Goal: Information Seeking & Learning: Learn about a topic

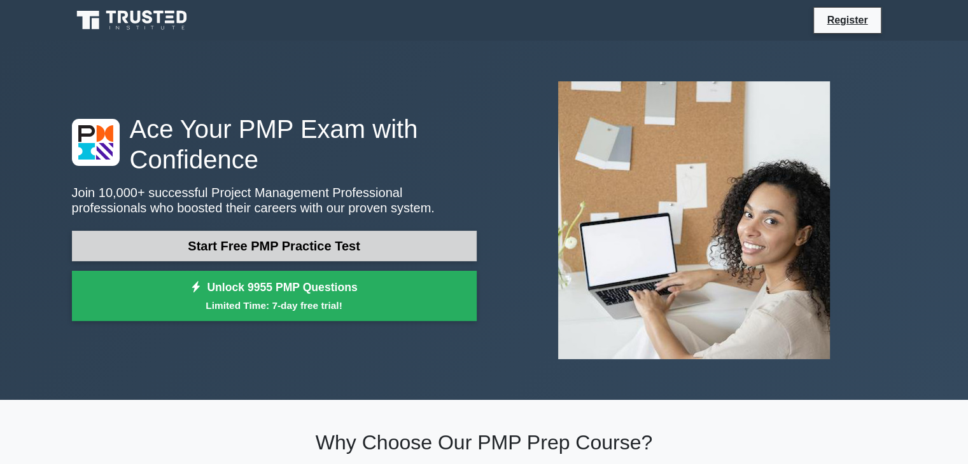
click at [376, 240] on link "Start Free PMP Practice Test" at bounding box center [274, 246] width 405 height 31
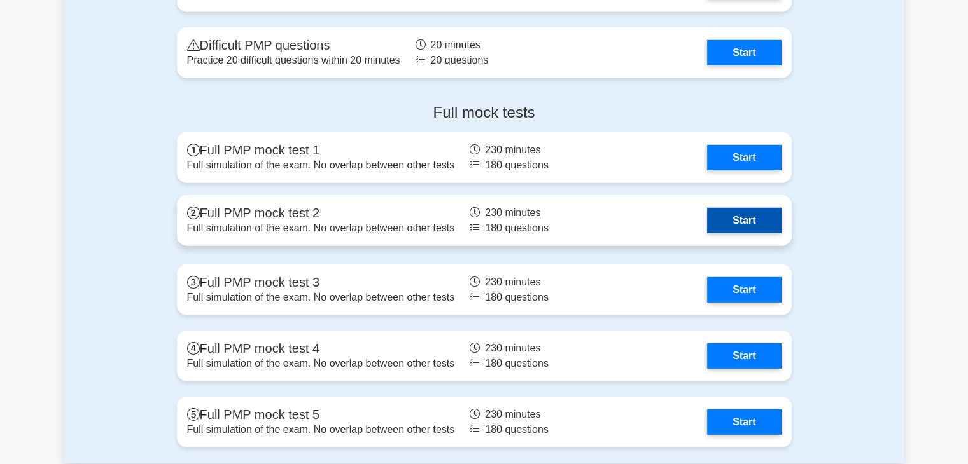
scroll to position [3643, 0]
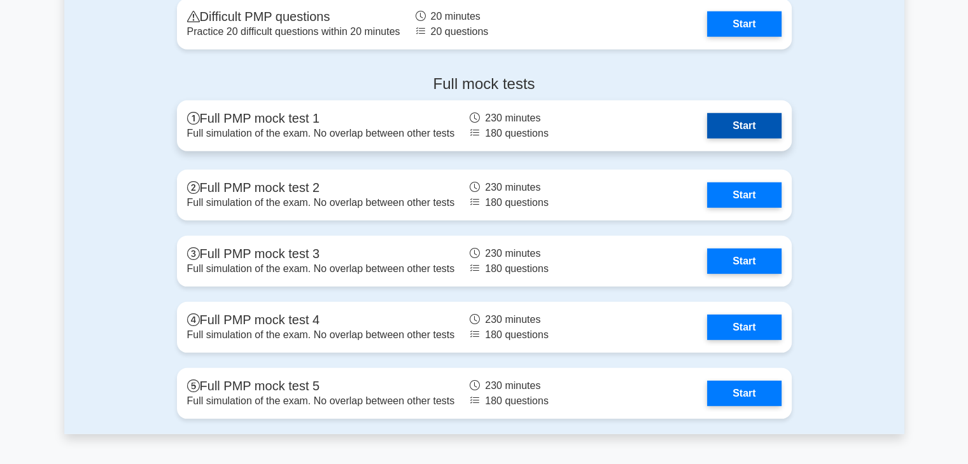
click at [740, 118] on link "Start" at bounding box center [744, 125] width 74 height 25
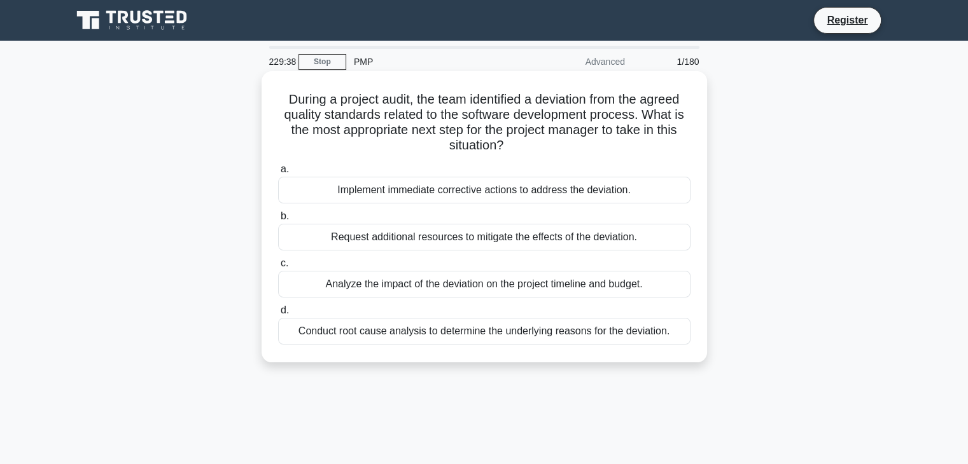
click at [471, 289] on div "Analyze the impact of the deviation on the project timeline and budget." at bounding box center [484, 284] width 412 height 27
click at [278, 268] on input "c. Analyze the impact of the deviation on the project timeline and budget." at bounding box center [278, 264] width 0 height 8
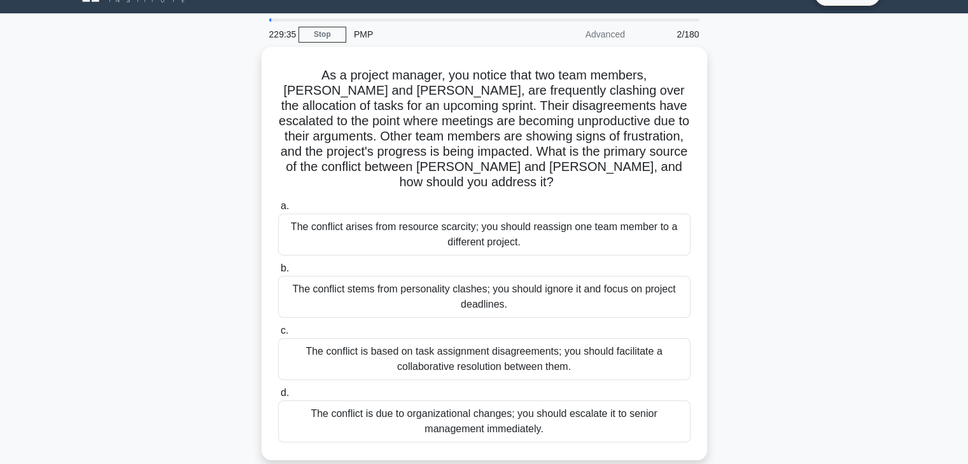
scroll to position [28, 0]
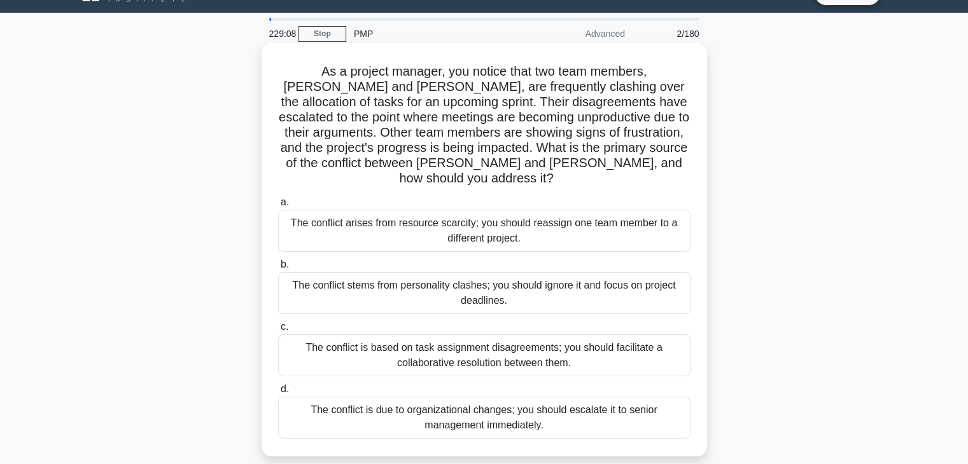
click at [559, 347] on div "The conflict is based on task assignment disagreements; you should facilitate a…" at bounding box center [484, 356] width 412 height 42
click at [278, 331] on input "c. The conflict is based on task assignment disagreements; you should facilitat…" at bounding box center [278, 327] width 0 height 8
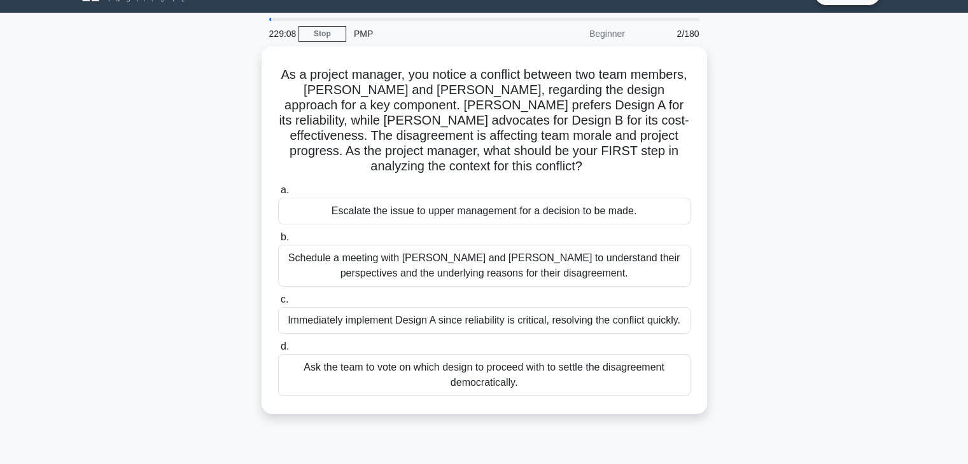
scroll to position [0, 0]
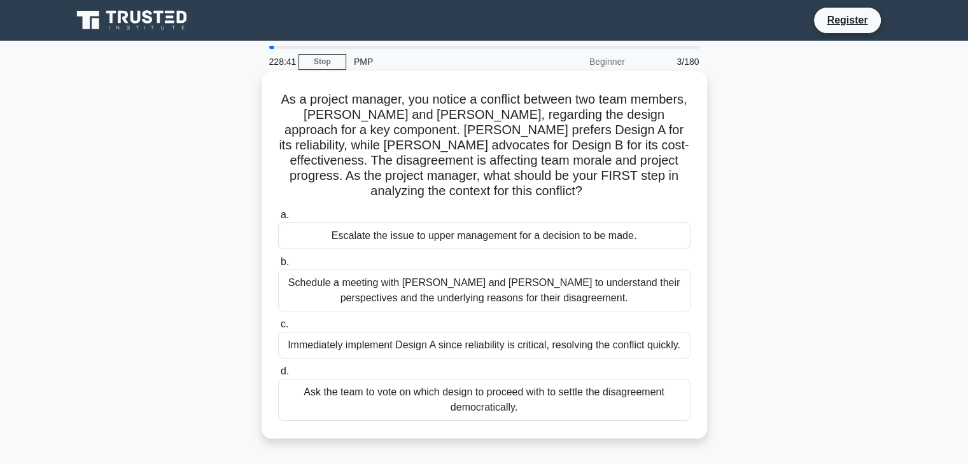
click at [541, 296] on div "Schedule a meeting with Sarah and John to understand their perspectives and the…" at bounding box center [484, 291] width 412 height 42
click at [278, 267] on input "b. Schedule a meeting with Sarah and John to understand their perspectives and …" at bounding box center [278, 262] width 0 height 8
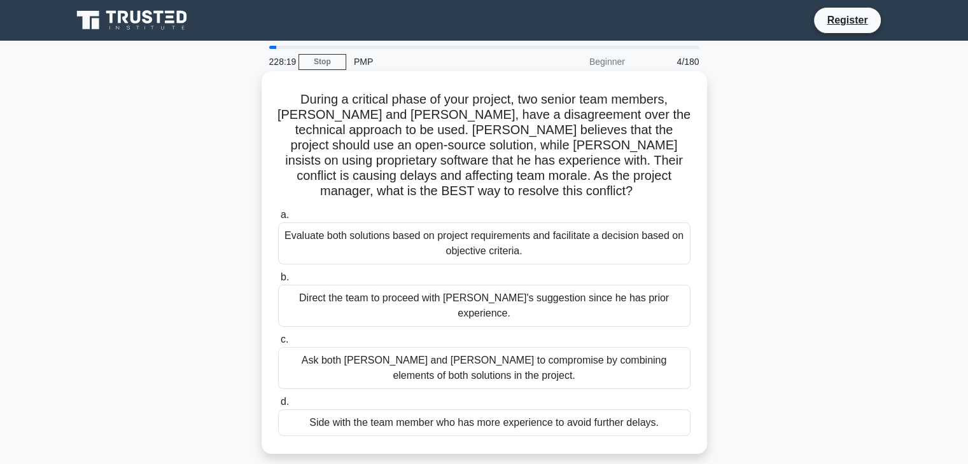
click at [494, 223] on div "Evaluate both solutions based on project requirements and facilitate a decision…" at bounding box center [484, 244] width 412 height 42
click at [278, 219] on input "a. Evaluate both solutions based on project requirements and facilitate a decis…" at bounding box center [278, 215] width 0 height 8
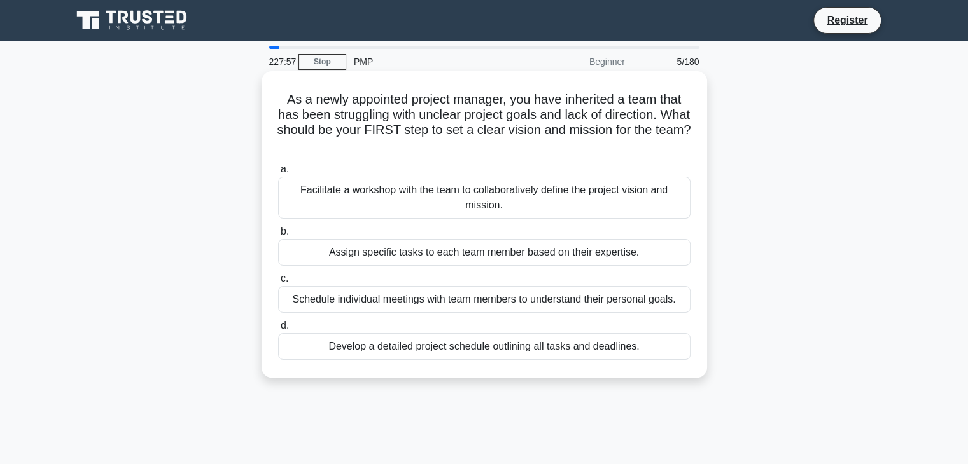
click at [593, 303] on div "Schedule individual meetings with team members to understand their personal goa…" at bounding box center [484, 299] width 412 height 27
click at [278, 283] on input "c. Schedule individual meetings with team members to understand their personal …" at bounding box center [278, 279] width 0 height 8
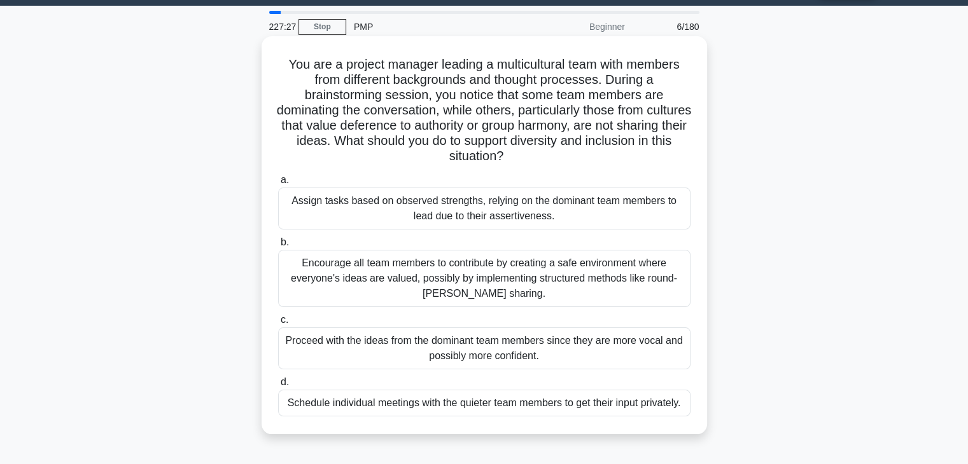
scroll to position [36, 0]
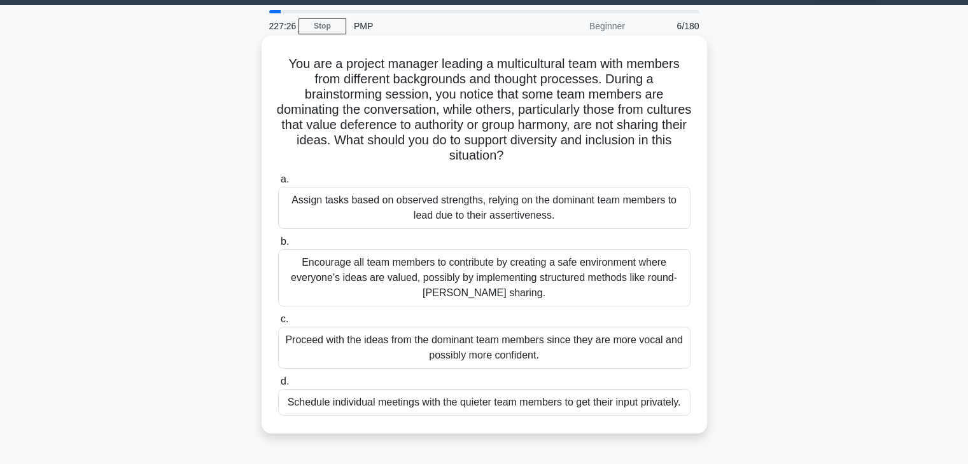
click at [518, 273] on div "Encourage all team members to contribute by creating a safe environment where e…" at bounding box center [484, 277] width 412 height 57
click at [278, 246] on input "b. Encourage all team members to contribute by creating a safe environment wher…" at bounding box center [278, 242] width 0 height 8
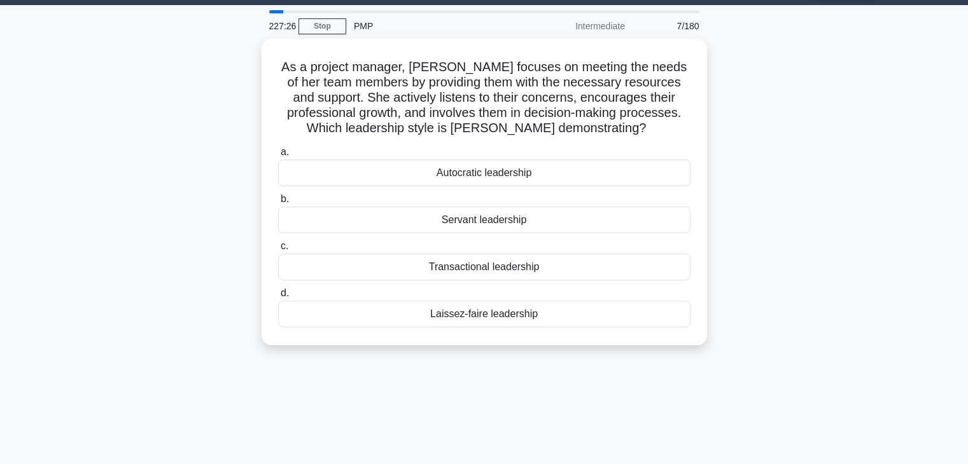
scroll to position [0, 0]
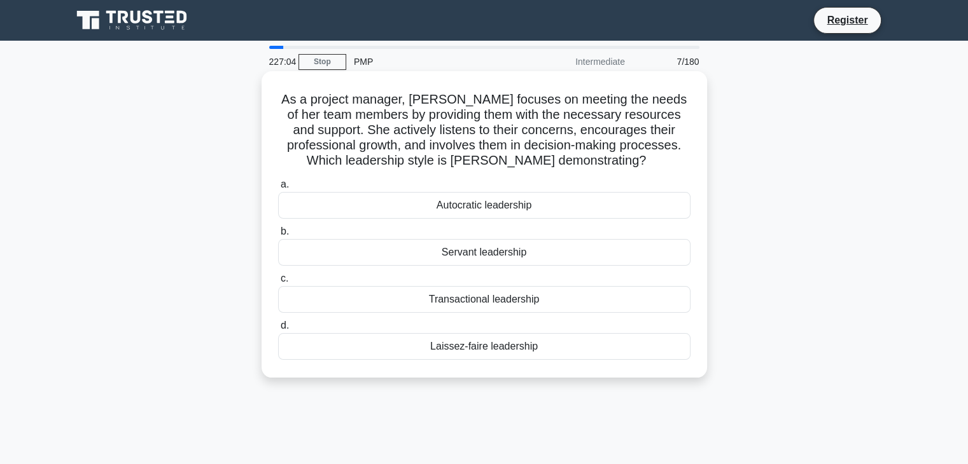
click at [519, 345] on div "Laissez-faire leadership" at bounding box center [484, 346] width 412 height 27
click at [278, 330] on input "d. Laissez-faire leadership" at bounding box center [278, 326] width 0 height 8
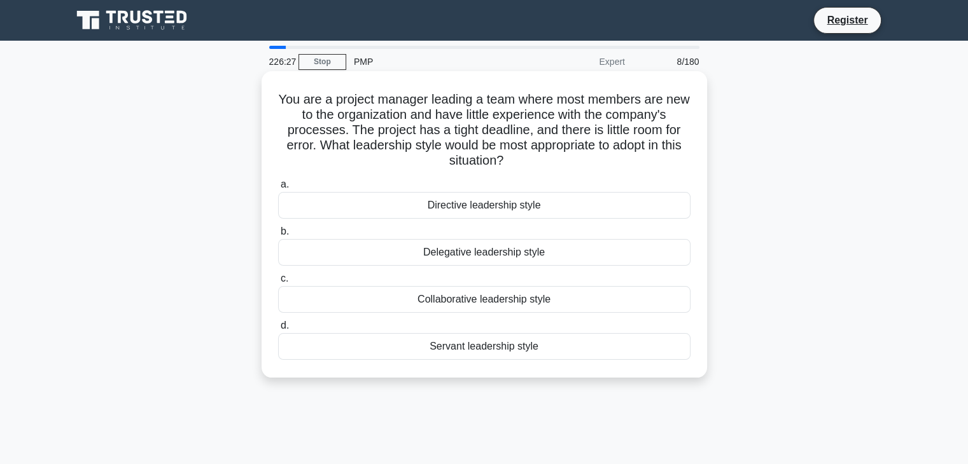
click at [555, 202] on div "Directive leadership style" at bounding box center [484, 205] width 412 height 27
click at [278, 189] on input "a. Directive leadership style" at bounding box center [278, 185] width 0 height 8
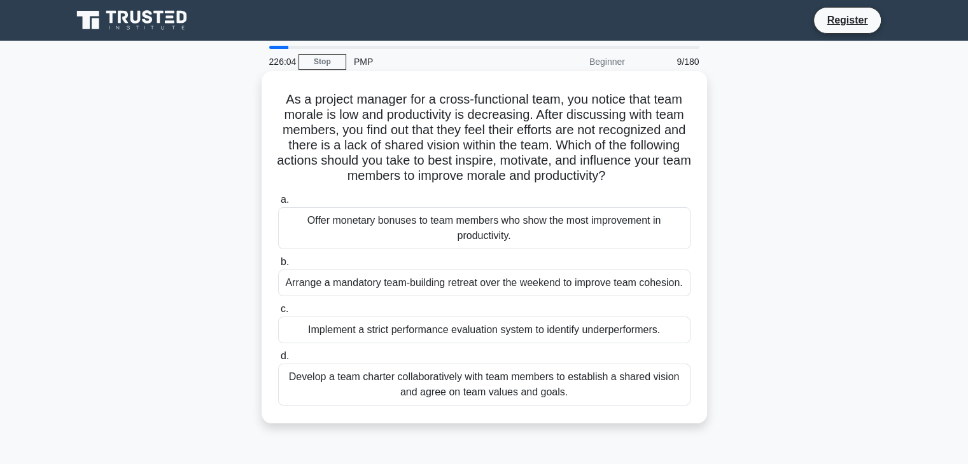
click at [559, 393] on div "Develop a team charter collaboratively with team members to establish a shared …" at bounding box center [484, 385] width 412 height 42
click at [278, 361] on input "d. Develop a team charter collaboratively with team members to establish a shar…" at bounding box center [278, 356] width 0 height 8
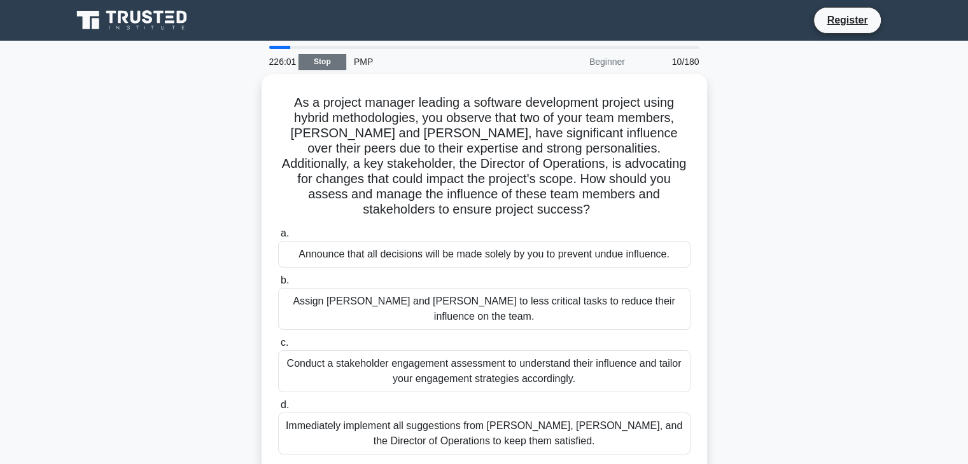
click at [328, 62] on link "Stop" at bounding box center [322, 62] width 48 height 16
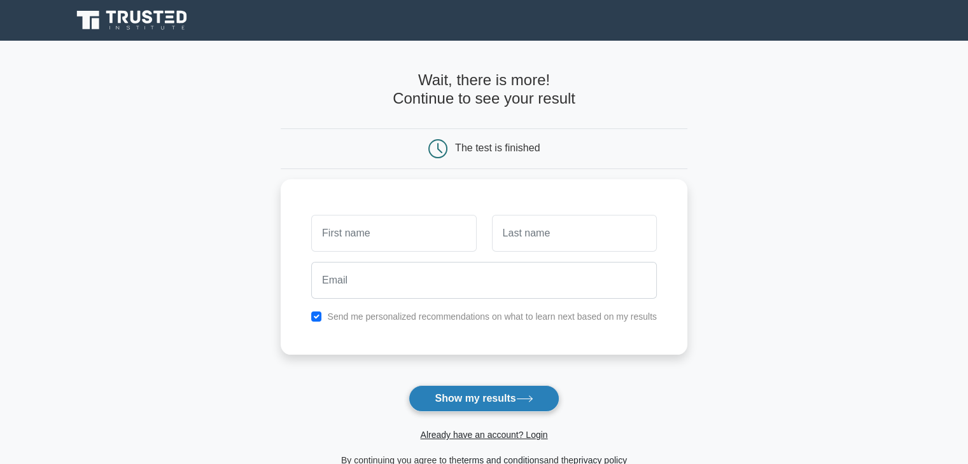
click at [482, 399] on button "Show my results" at bounding box center [483, 399] width 150 height 27
type input "a"
click at [530, 405] on button "Show my results" at bounding box center [483, 399] width 150 height 27
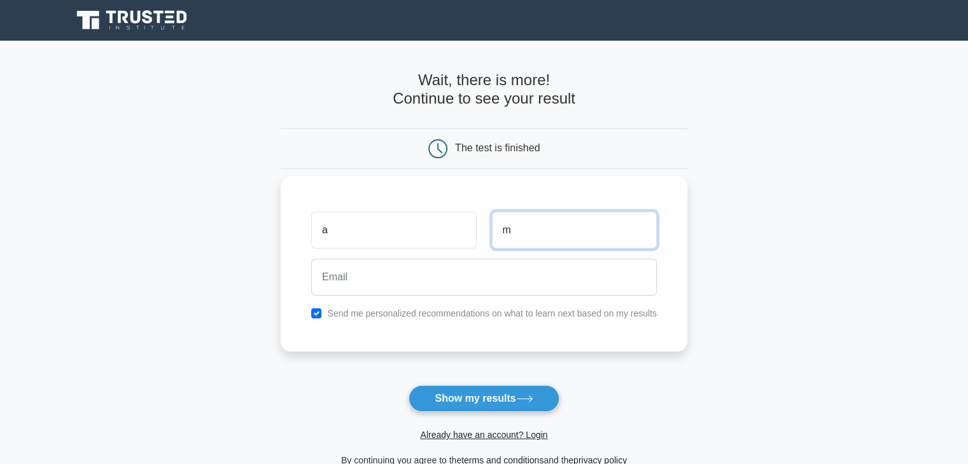
type input "m"
click at [465, 311] on label "Send me personalized recommendations on what to learn next based on my results" at bounding box center [492, 314] width 330 height 10
click at [321, 316] on input "checkbox" at bounding box center [316, 314] width 10 height 10
checkbox input "false"
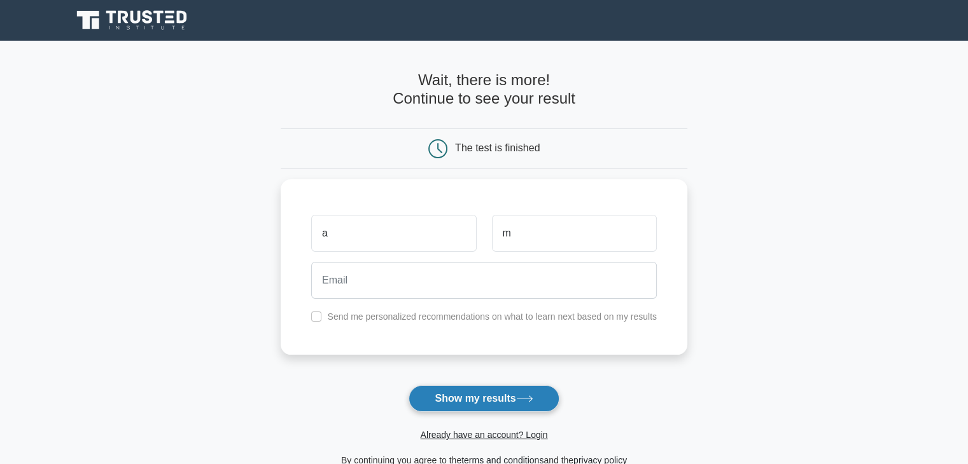
click at [467, 405] on button "Show my results" at bounding box center [483, 399] width 150 height 27
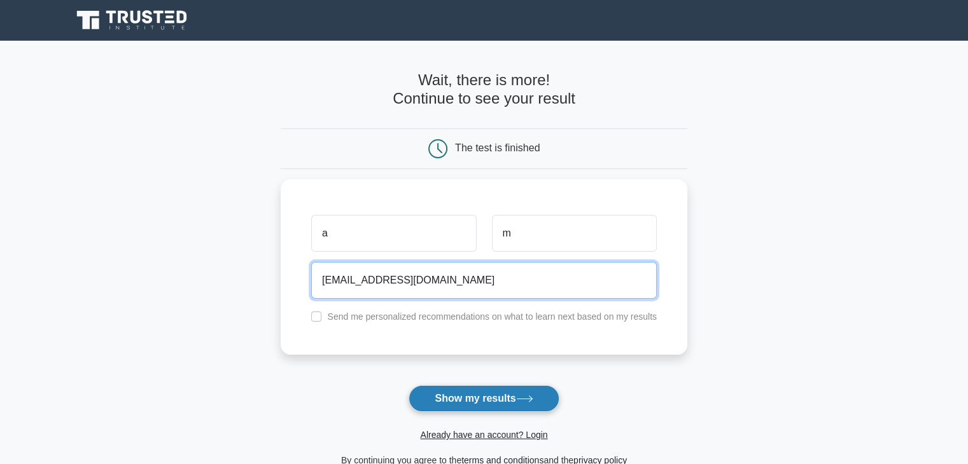
type input "aa@a.com"
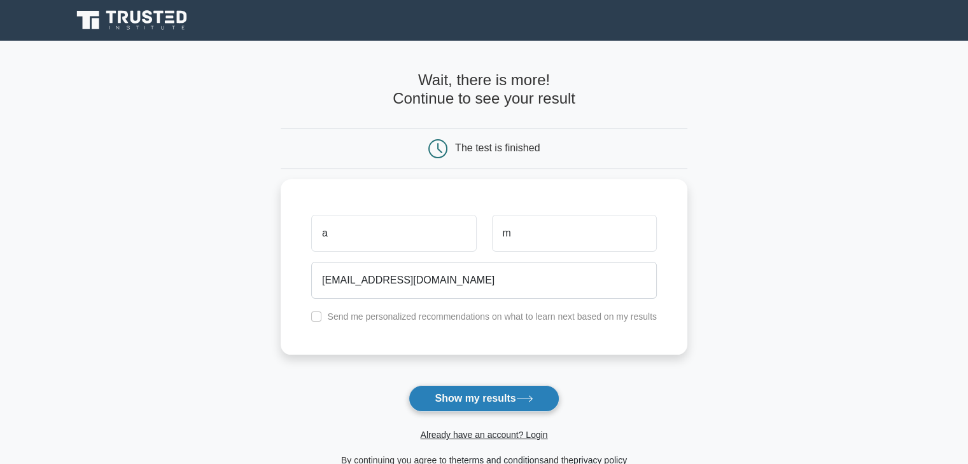
click at [501, 405] on button "Show my results" at bounding box center [483, 399] width 150 height 27
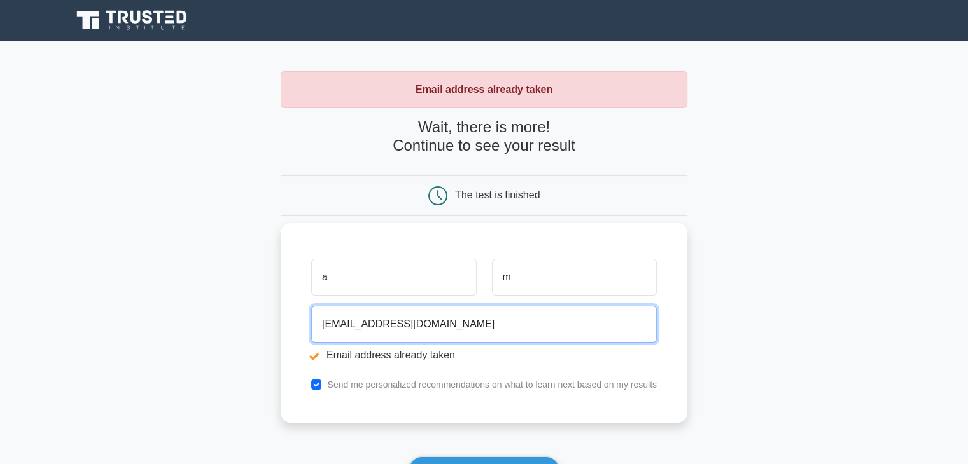
click at [331, 326] on input "[EMAIL_ADDRESS][DOMAIN_NAME]" at bounding box center [483, 324] width 345 height 37
type input "[EMAIL_ADDRESS][DOMAIN_NAME]"
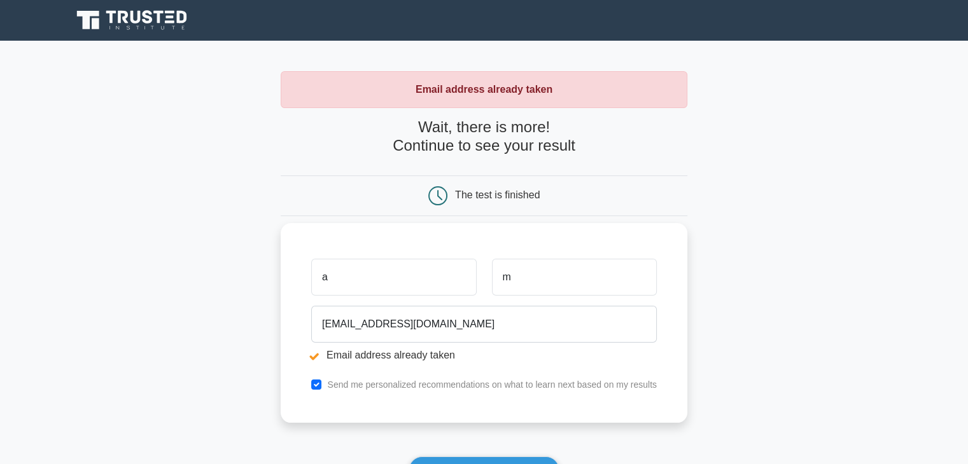
click at [314, 357] on li "Email address already taken" at bounding box center [483, 355] width 345 height 15
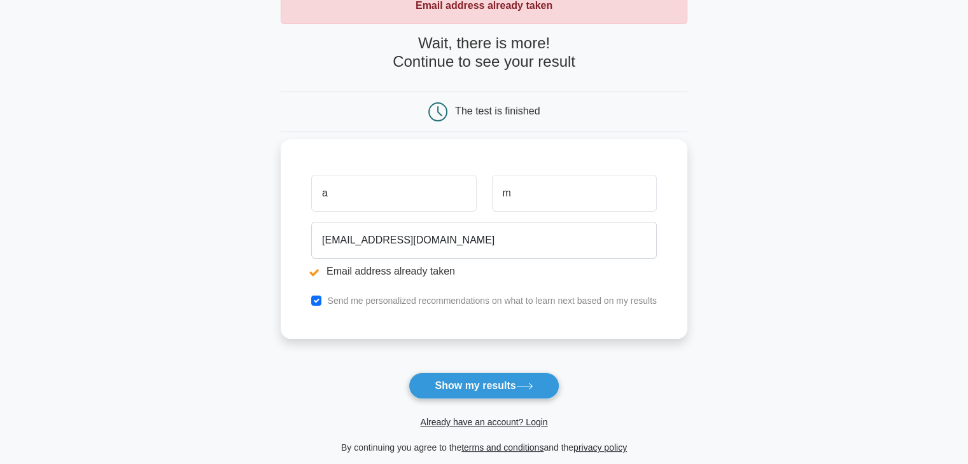
scroll to position [84, 0]
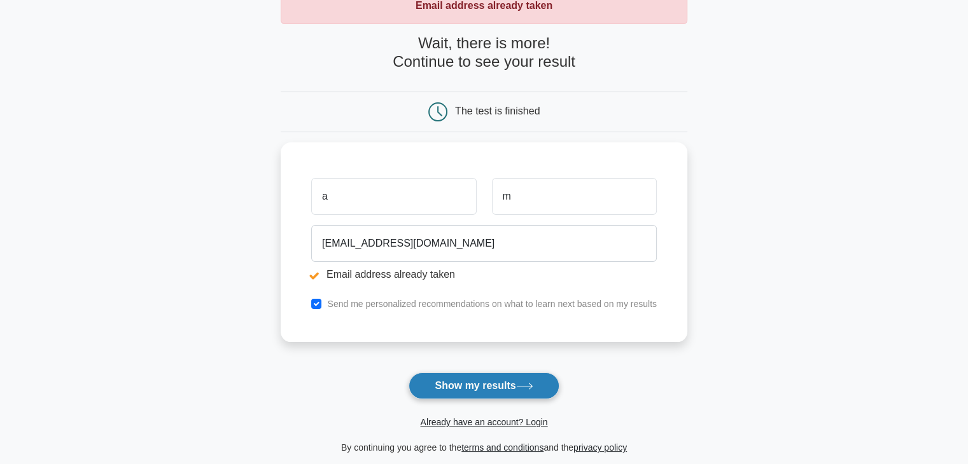
click at [511, 377] on button "Show my results" at bounding box center [483, 386] width 150 height 27
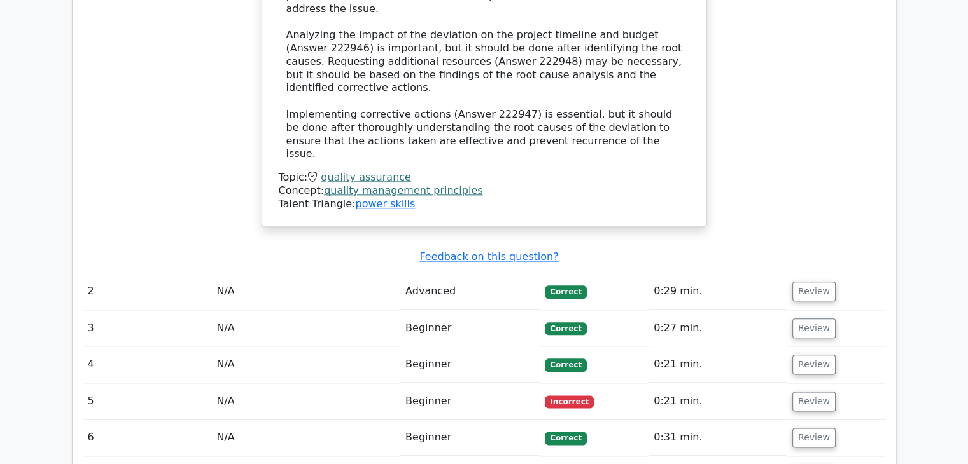
scroll to position [1445, 0]
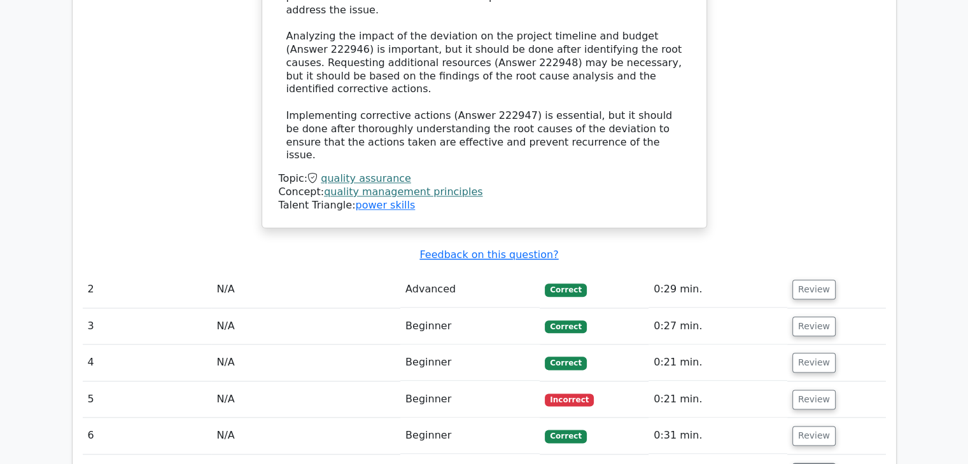
click at [814, 463] on button "Review" at bounding box center [813, 473] width 43 height 20
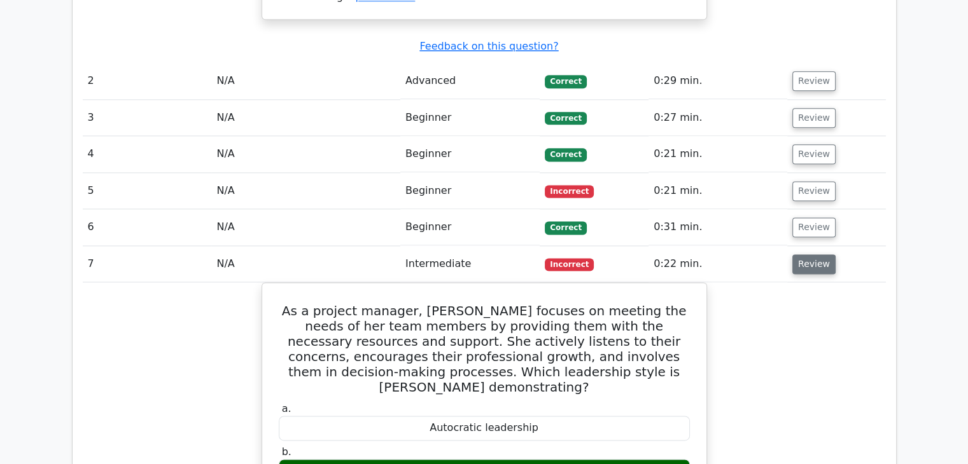
scroll to position [1651, 0]
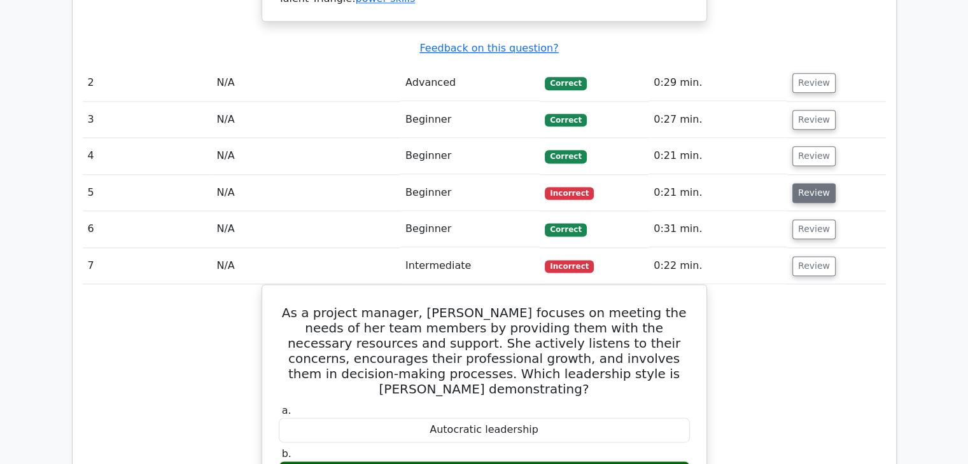
click at [798, 183] on button "Review" at bounding box center [813, 193] width 43 height 20
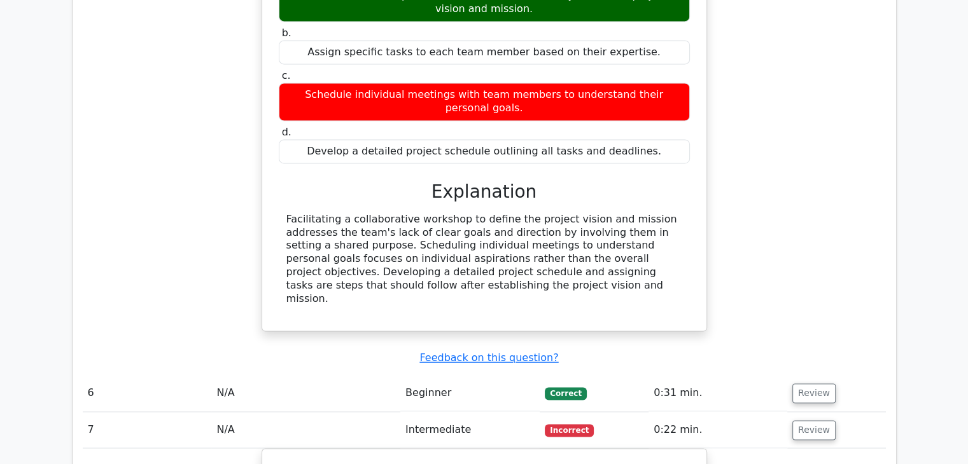
scroll to position [1982, 0]
